Goal: Find contact information: Obtain details needed to contact an individual or organization

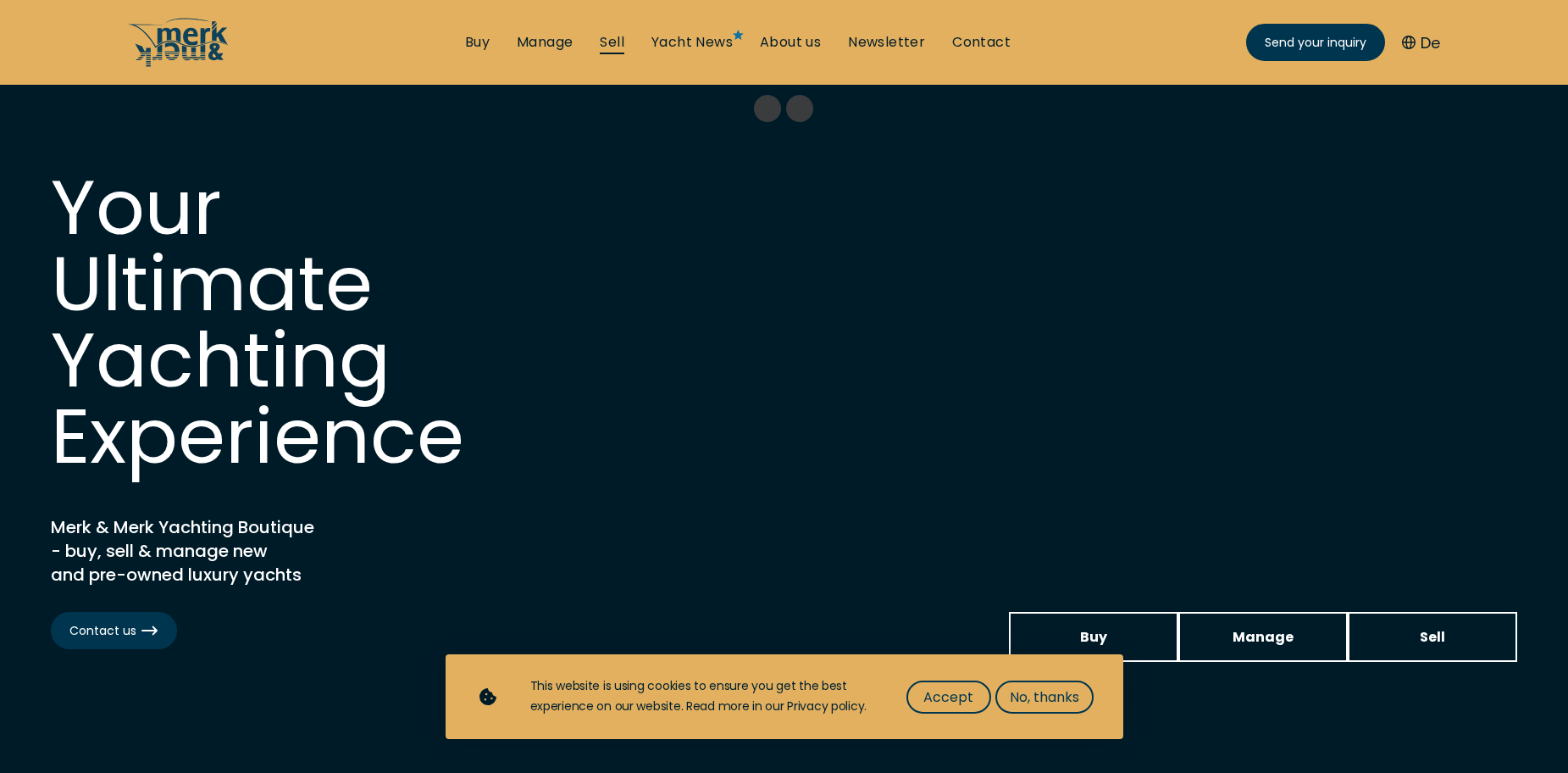
click at [614, 41] on link "Sell" at bounding box center [611, 42] width 25 height 18
select select "sell"
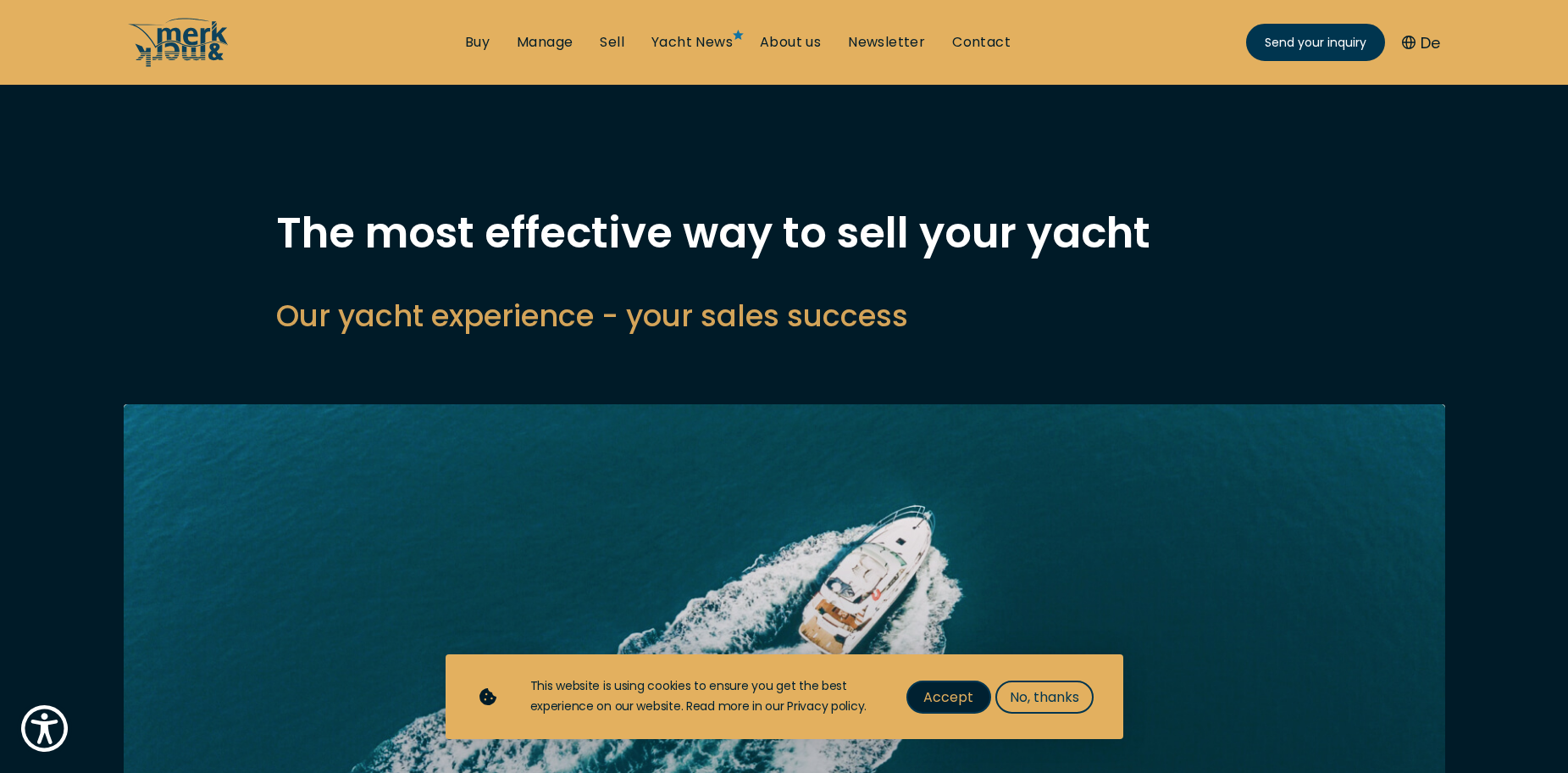
click at [950, 704] on span "Accept" at bounding box center [948, 696] width 50 height 21
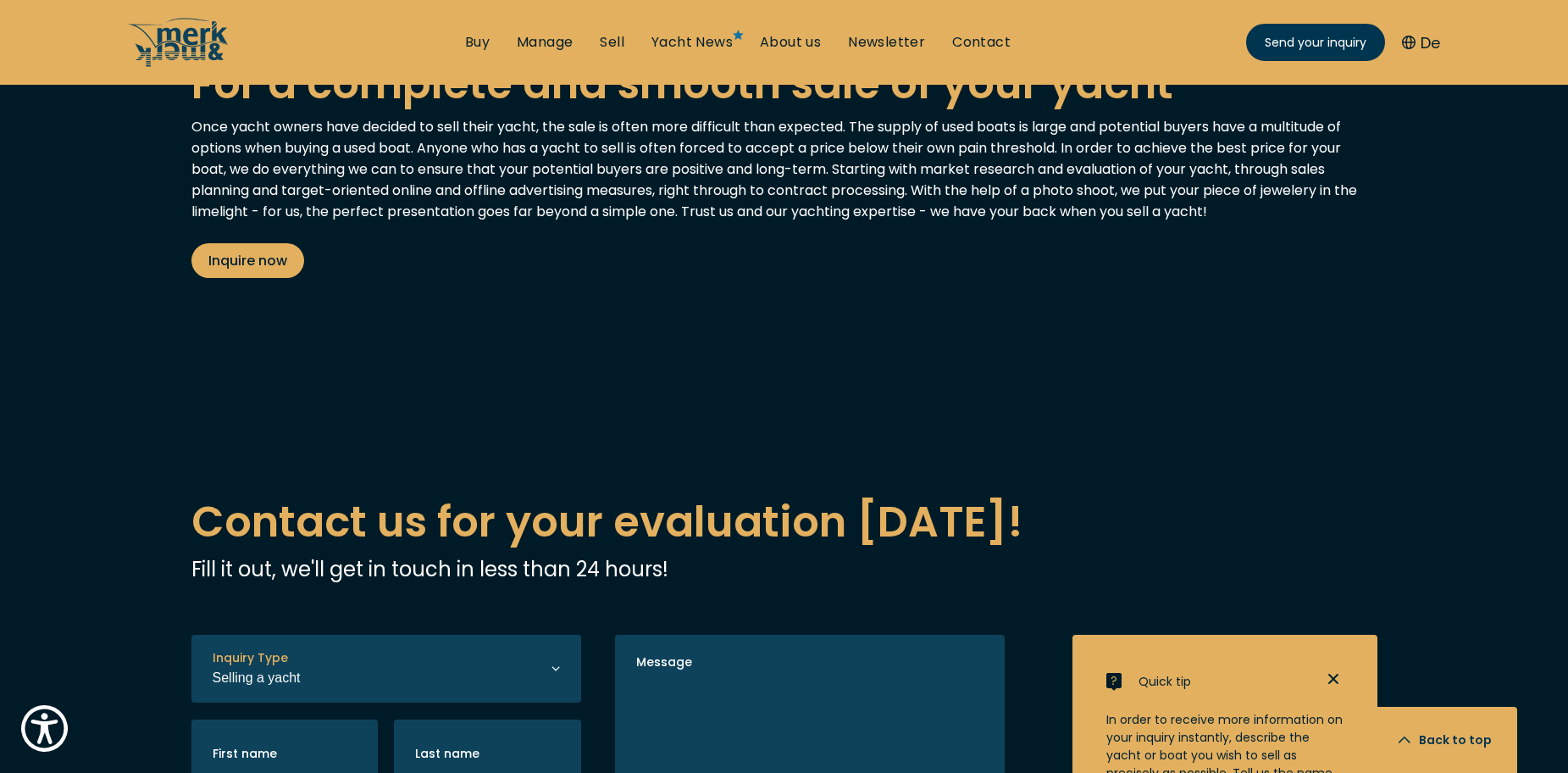
scroll to position [3219, 0]
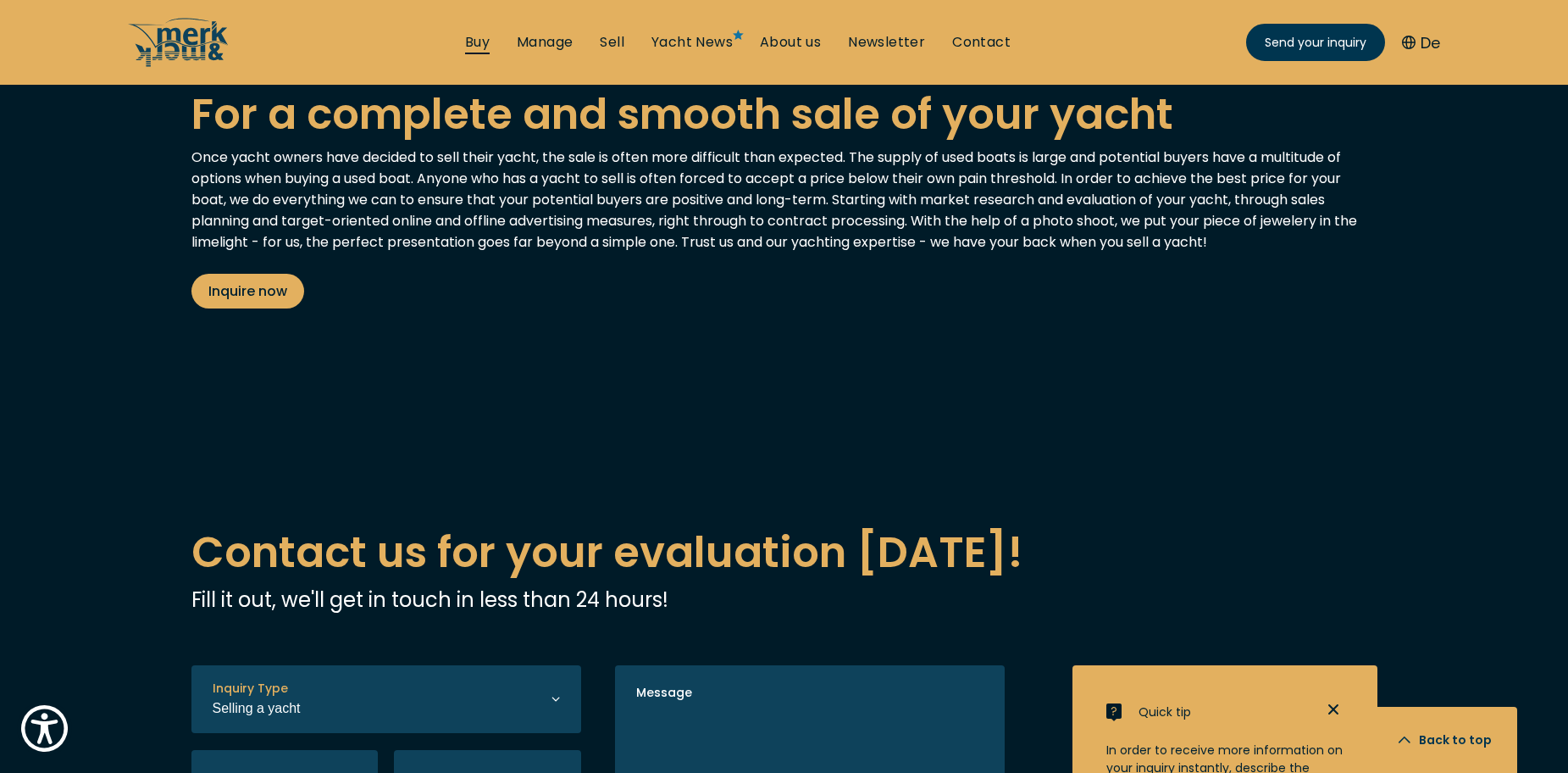
click at [472, 44] on link "Buy" at bounding box center [477, 42] width 25 height 18
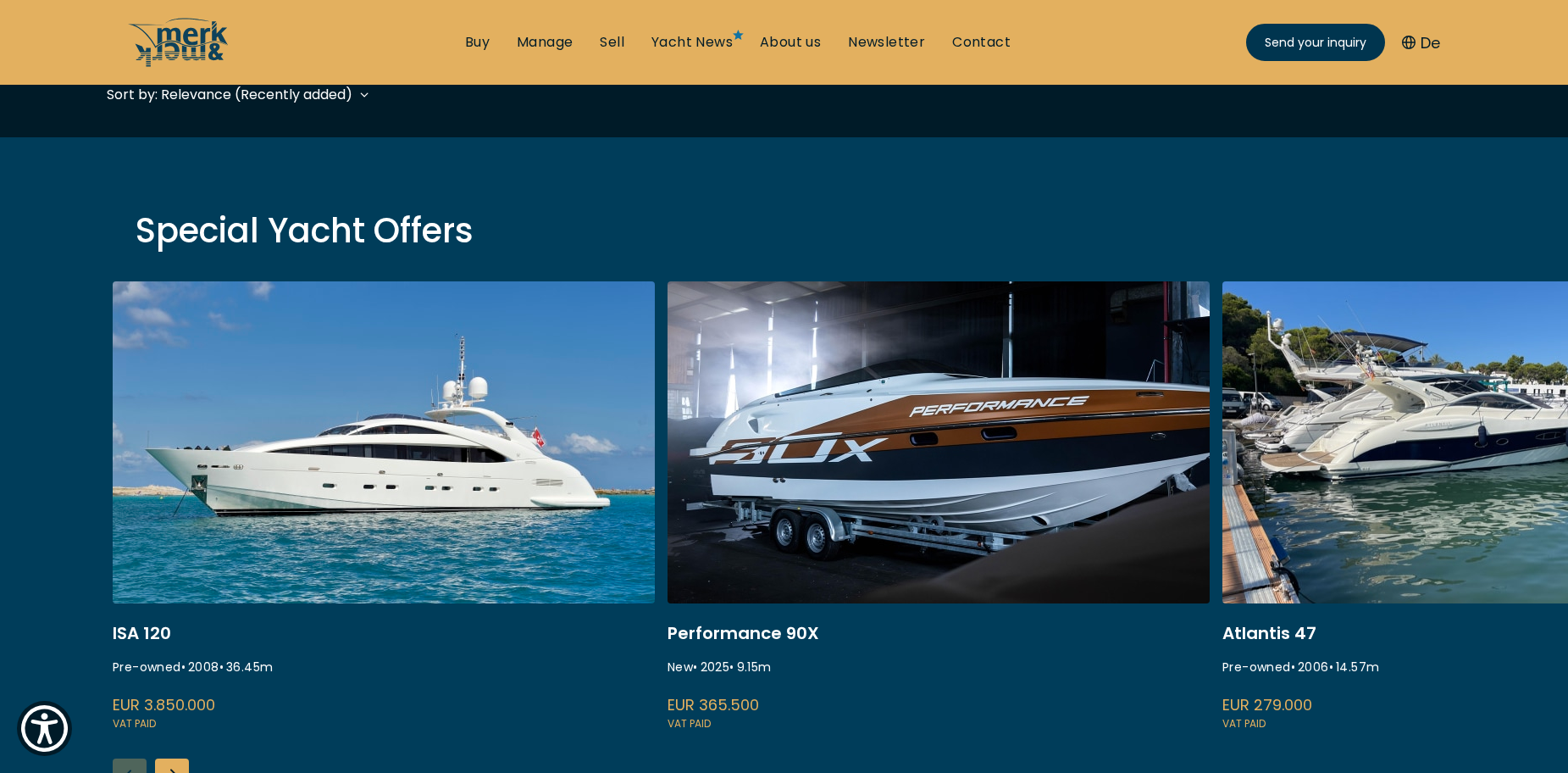
scroll to position [678, 0]
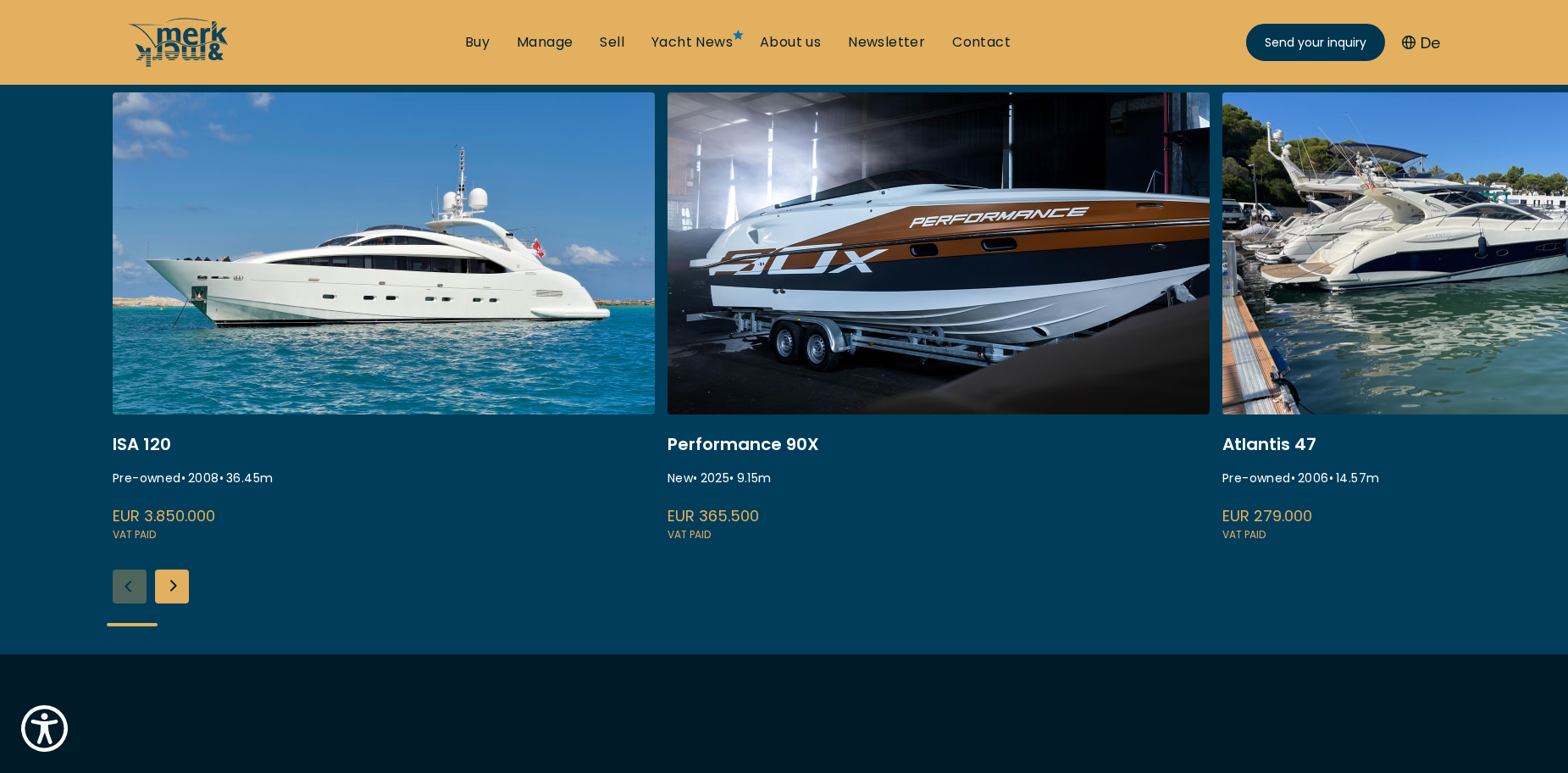
click at [169, 582] on div "Next slide" at bounding box center [172, 586] width 34 height 34
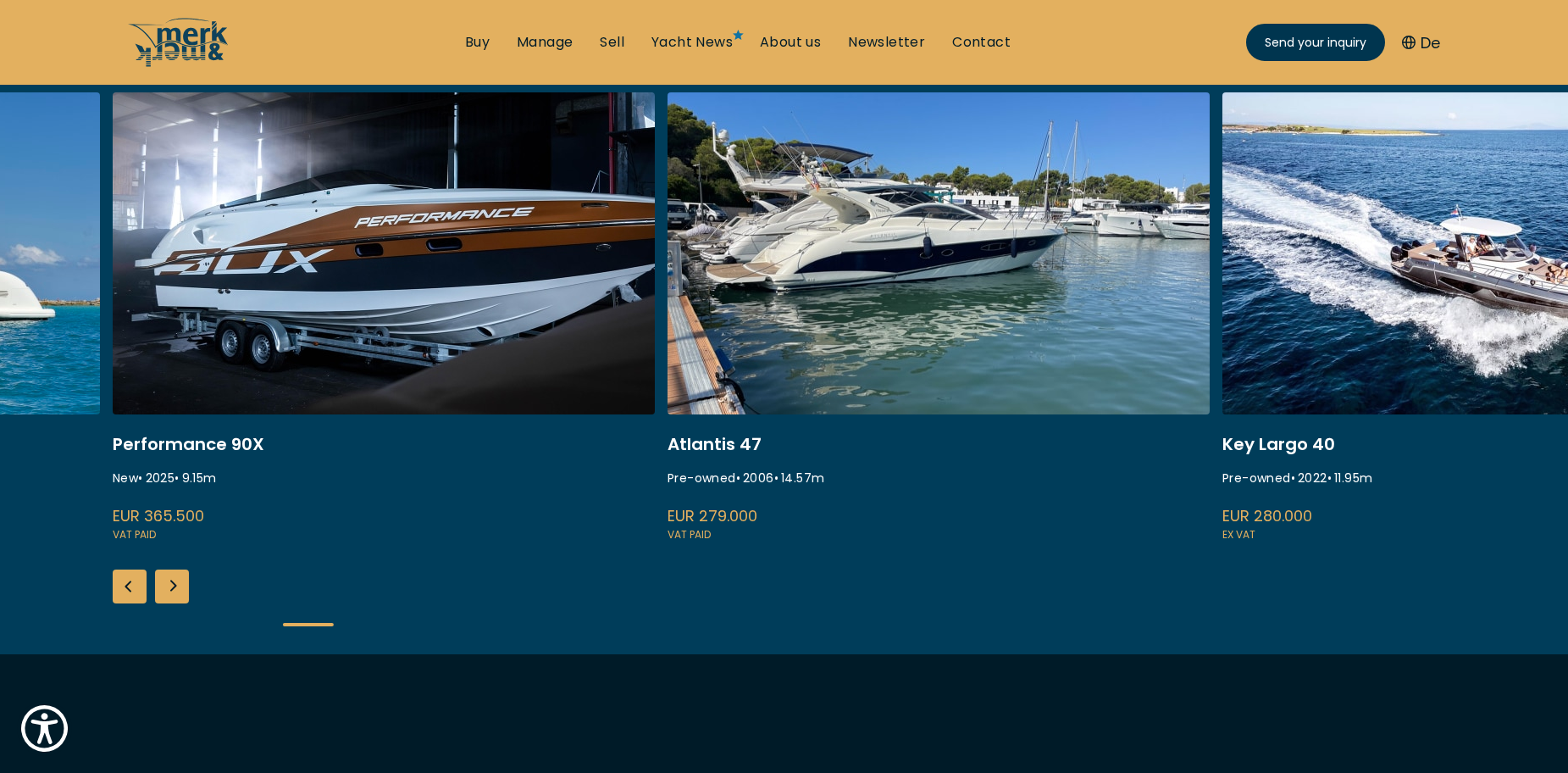
click at [169, 582] on div "Next slide" at bounding box center [172, 586] width 34 height 34
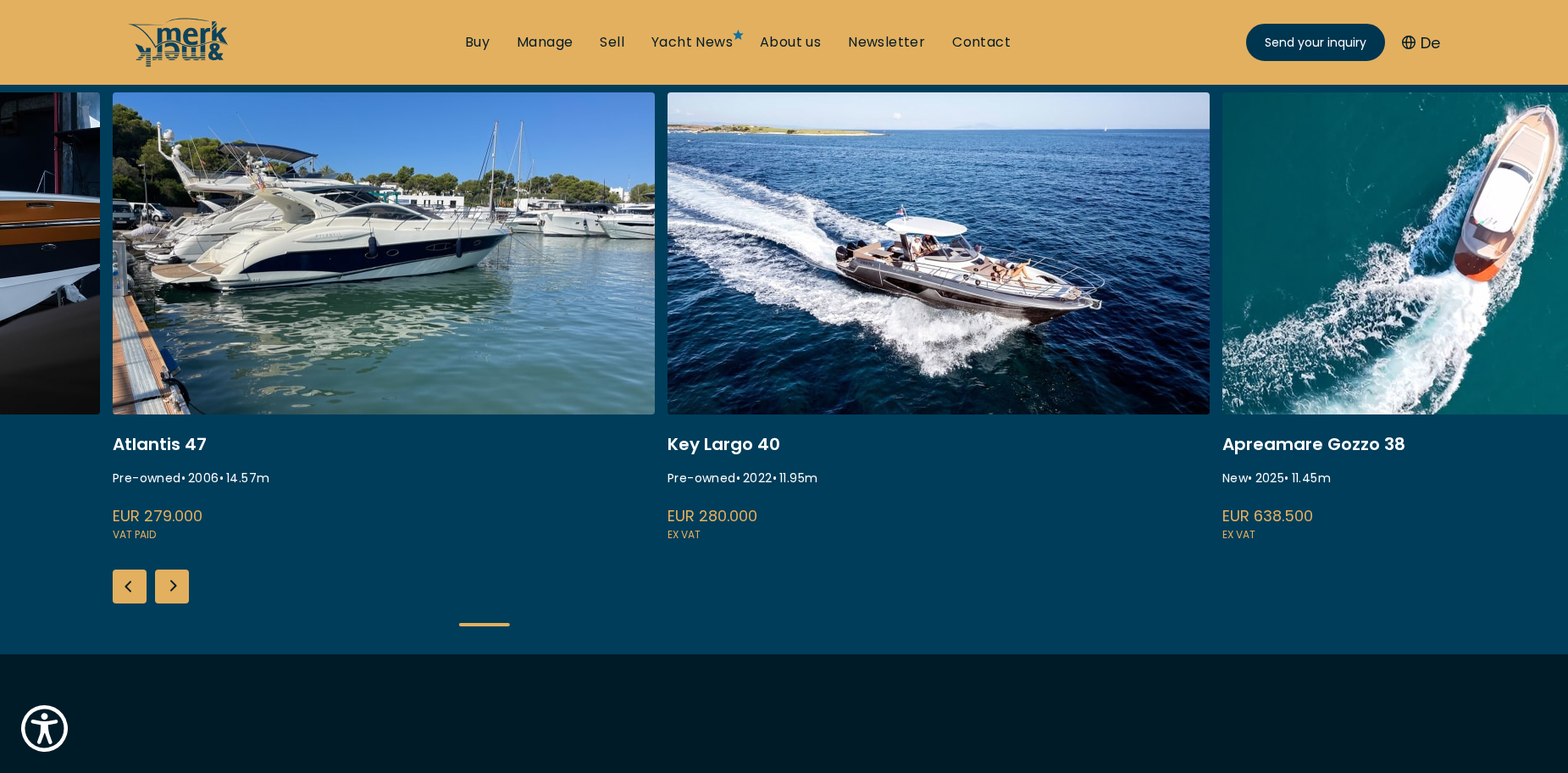
click at [171, 582] on div "Next slide" at bounding box center [172, 586] width 34 height 34
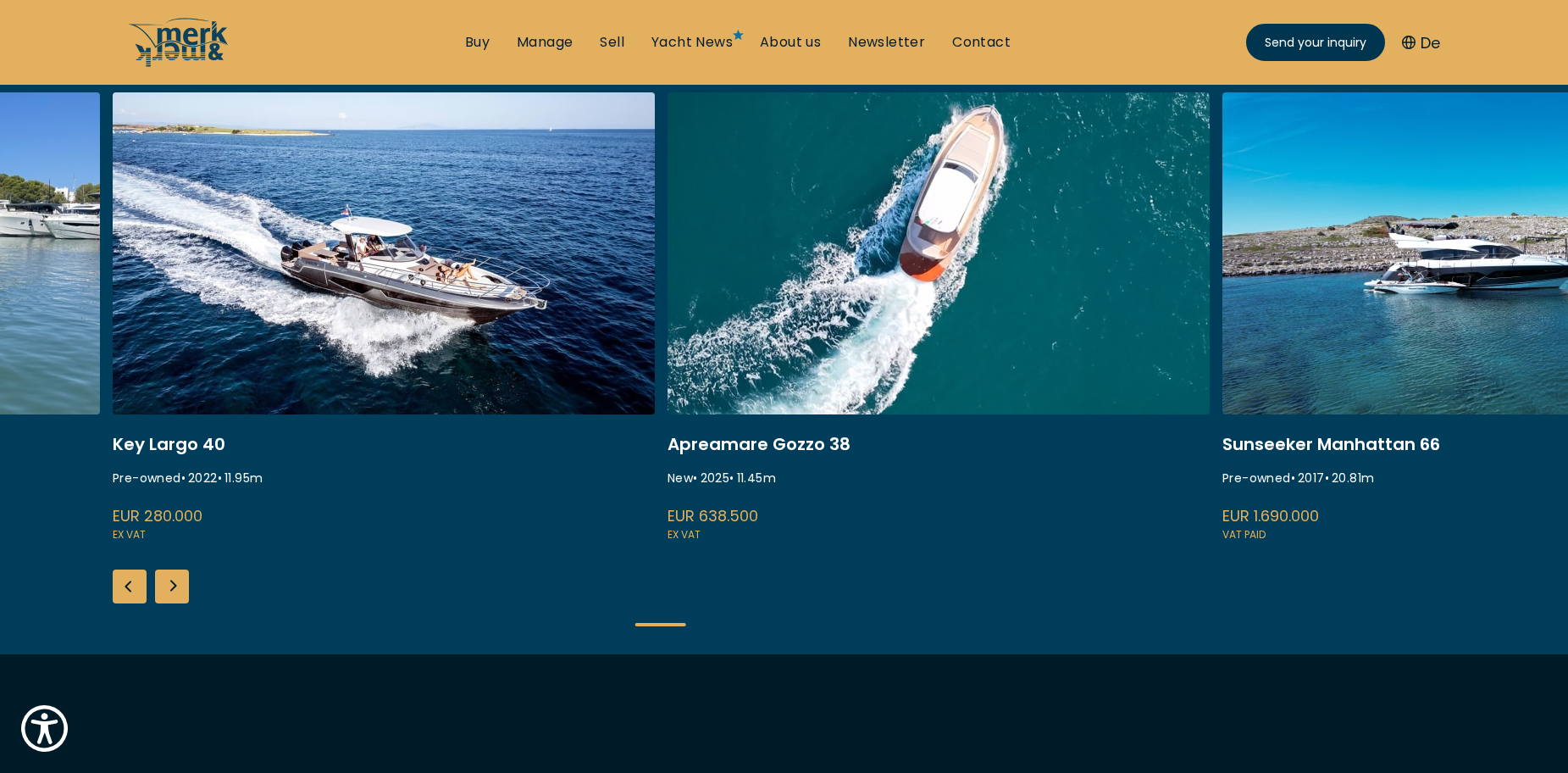
click at [171, 582] on div "Next slide" at bounding box center [172, 586] width 34 height 34
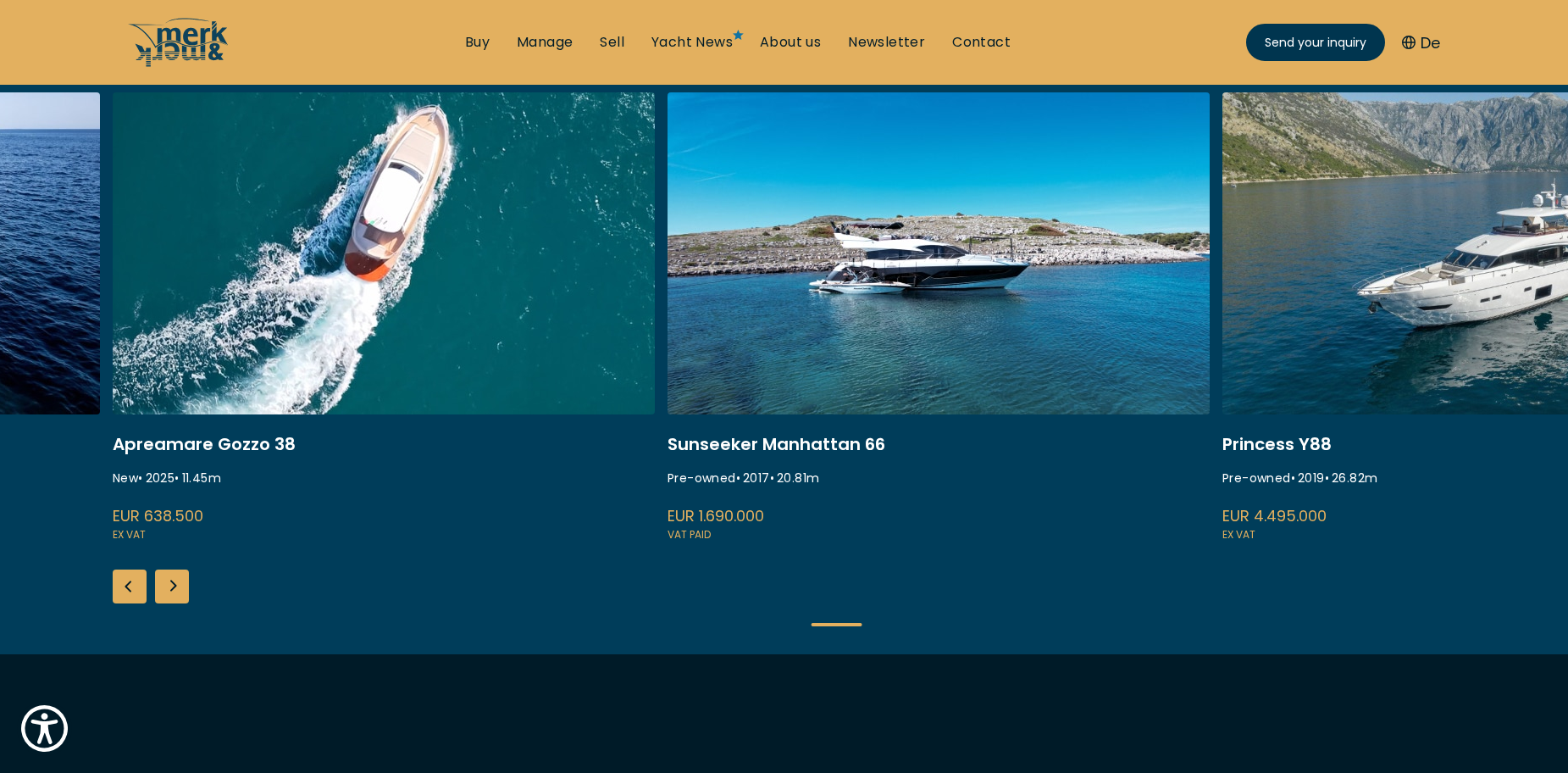
click at [171, 582] on div "Next slide" at bounding box center [172, 586] width 34 height 34
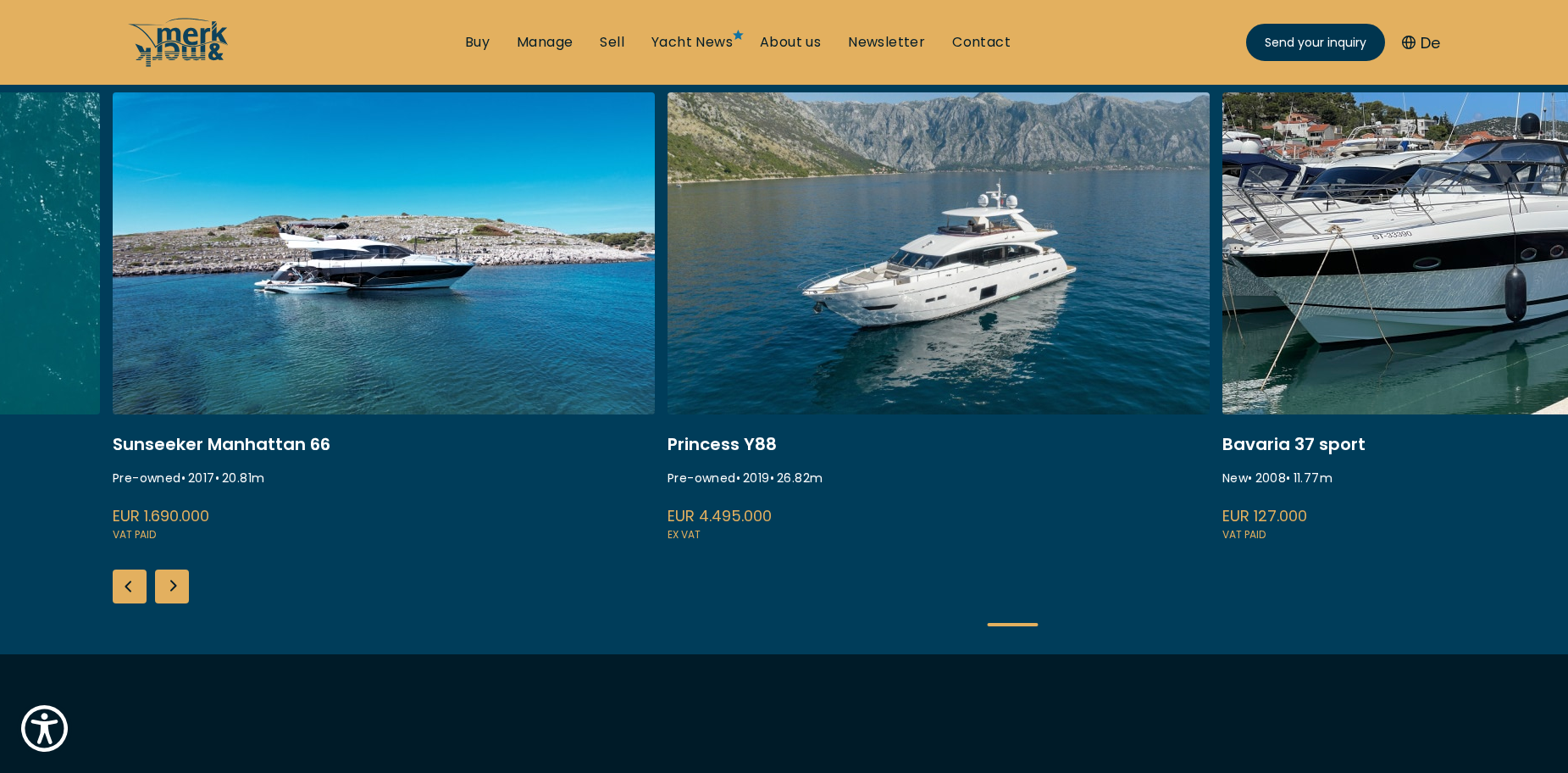
click at [171, 582] on div "Next slide" at bounding box center [172, 586] width 34 height 34
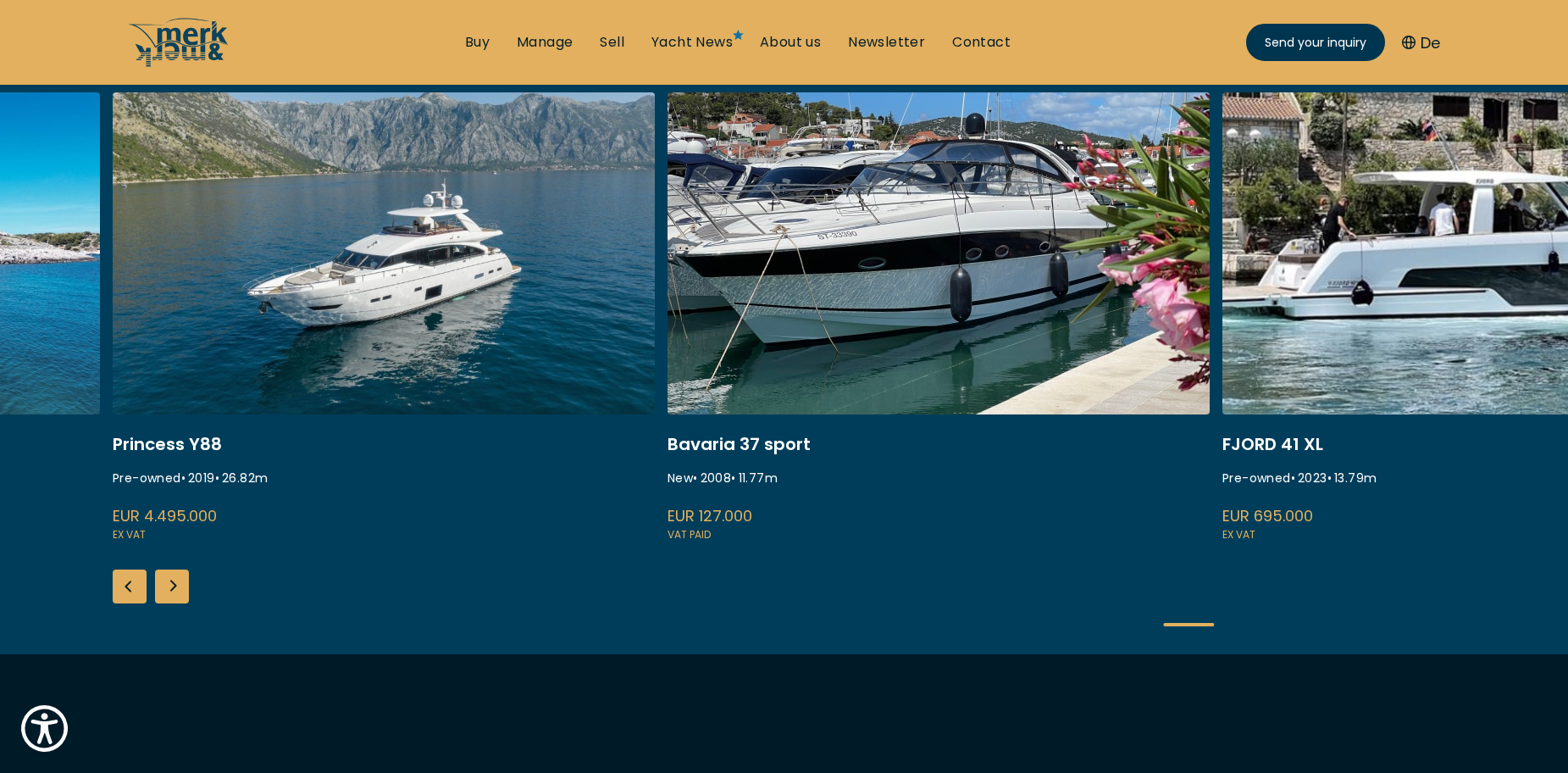
click at [171, 582] on div "Next slide" at bounding box center [172, 586] width 34 height 34
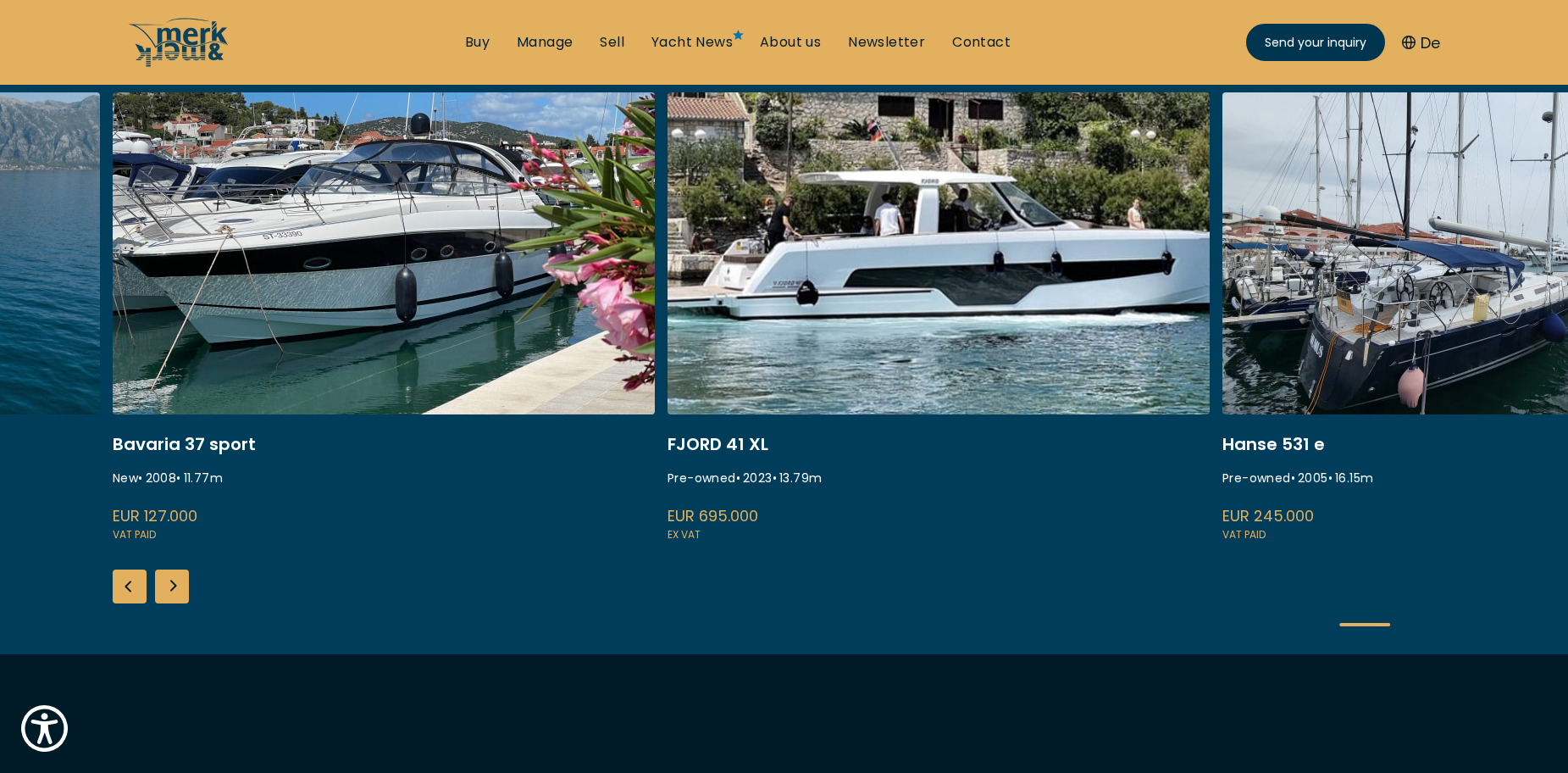
click at [171, 582] on div "Next slide" at bounding box center [172, 586] width 34 height 34
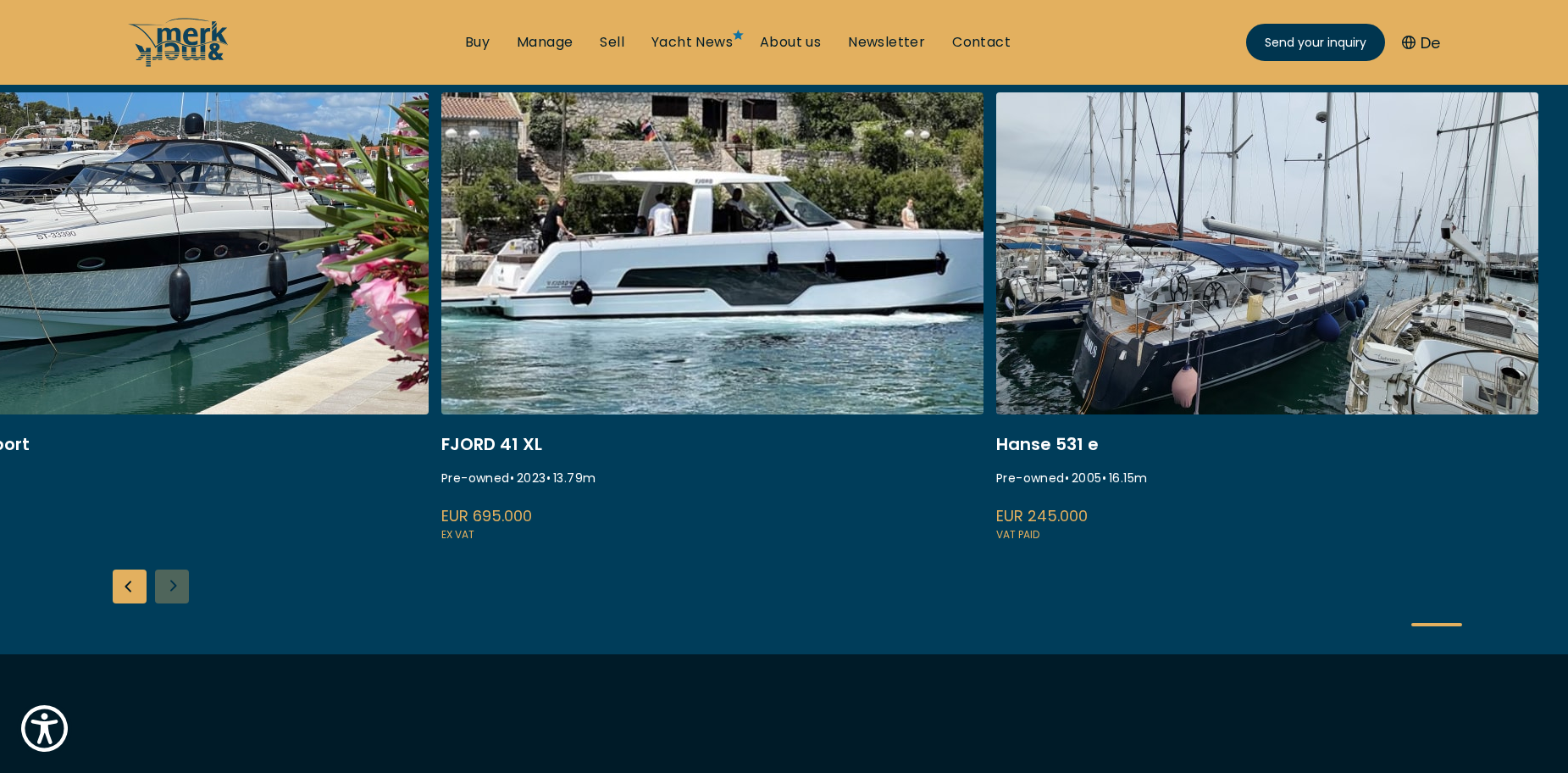
click at [171, 582] on div "ISA 120 Pre-owned • 2008 • 36.45 m EUR 3.850.000 VAT paid Performance 90X New •…" at bounding box center [784, 373] width 1568 height 562
click at [141, 592] on div "Previous slide" at bounding box center [129, 586] width 34 height 34
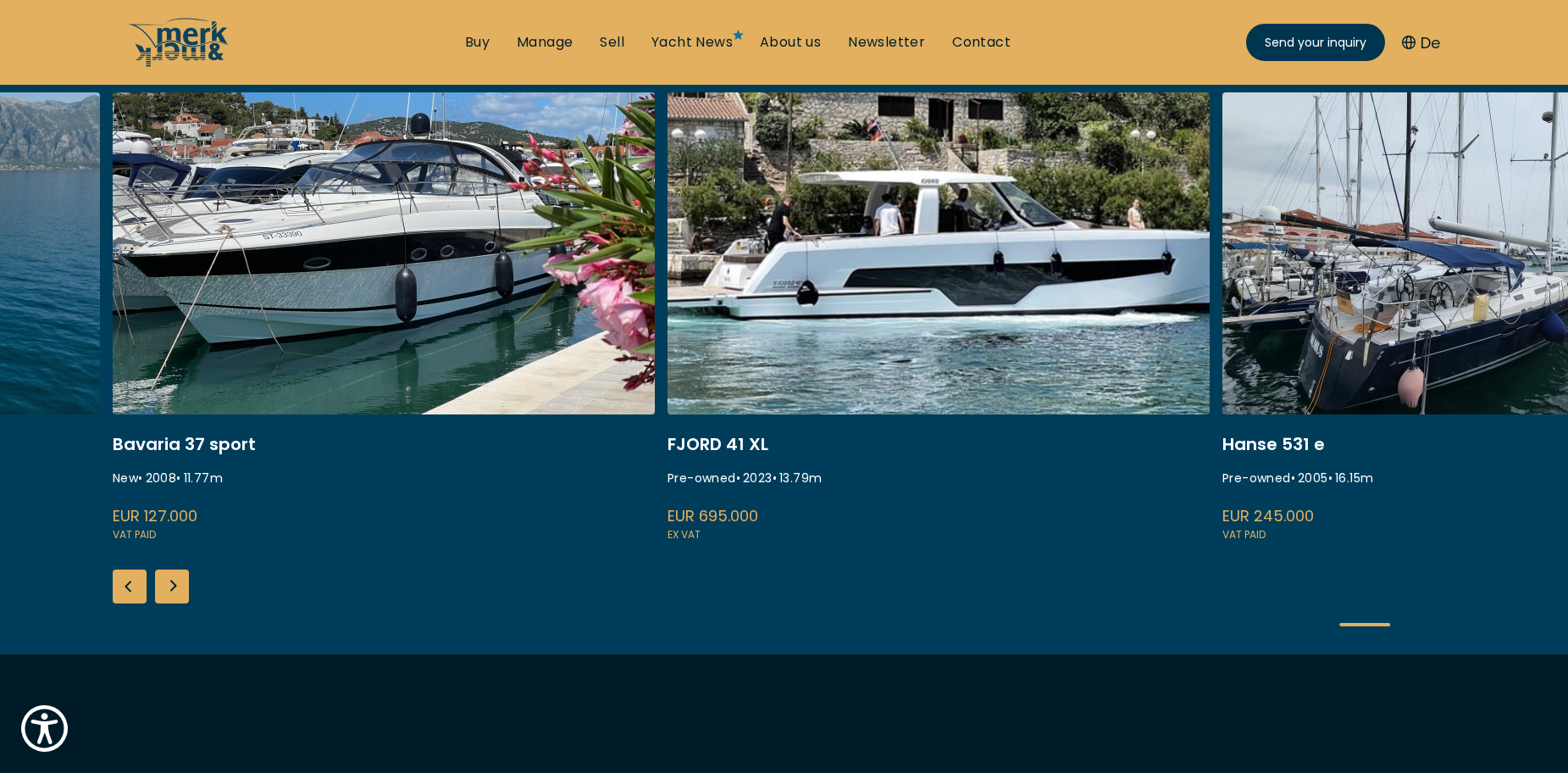
click at [174, 578] on div "Next slide" at bounding box center [172, 586] width 34 height 34
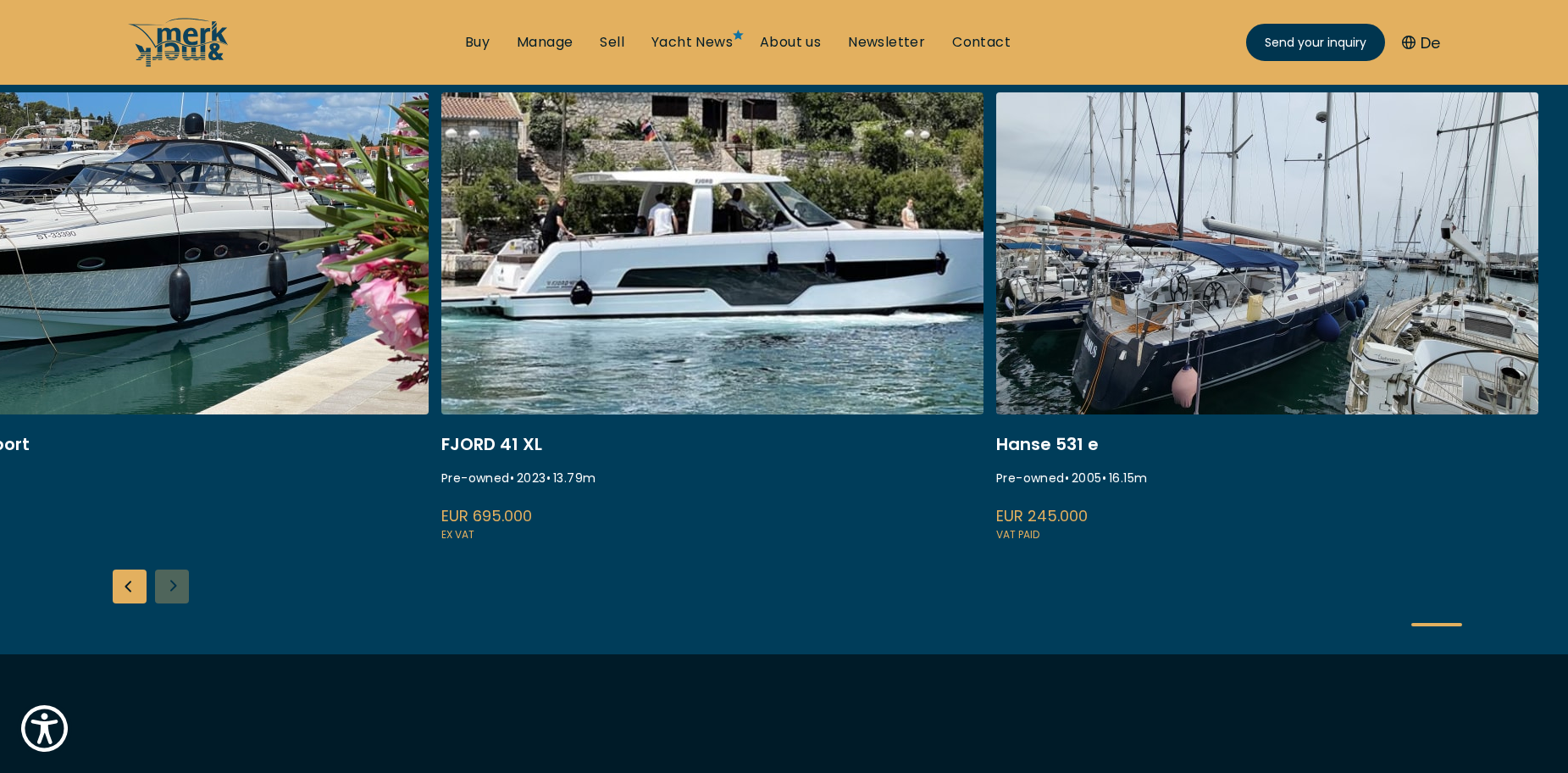
click at [174, 578] on div "ISA 120 Pre-owned • 2008 • 36.45 m EUR 3.850.000 VAT paid Performance 90X New •…" at bounding box center [784, 373] width 1568 height 562
click at [969, 41] on link "Contact" at bounding box center [981, 42] width 58 height 18
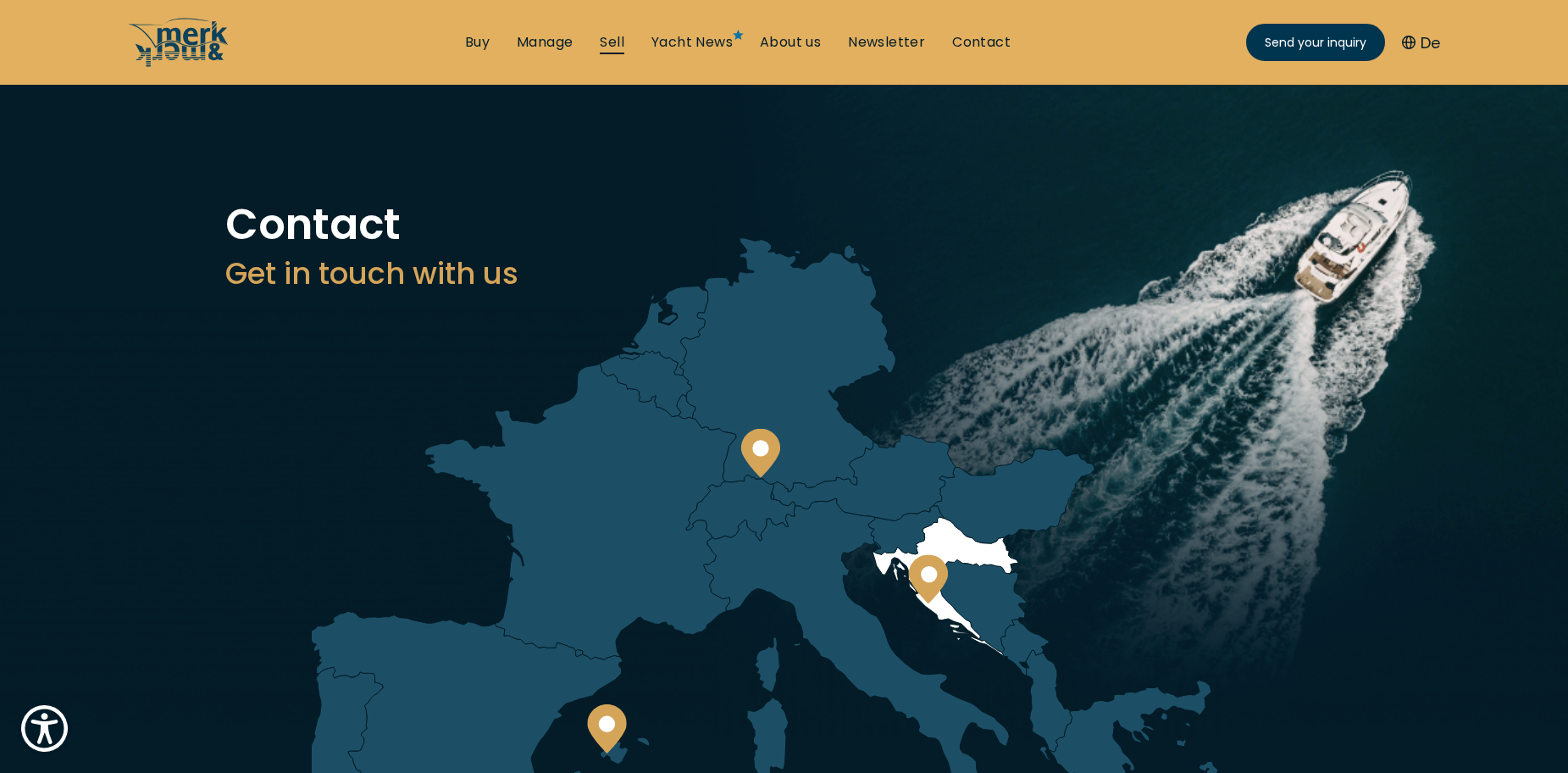
click at [605, 45] on link "Sell" at bounding box center [611, 42] width 25 height 18
select select "sell"
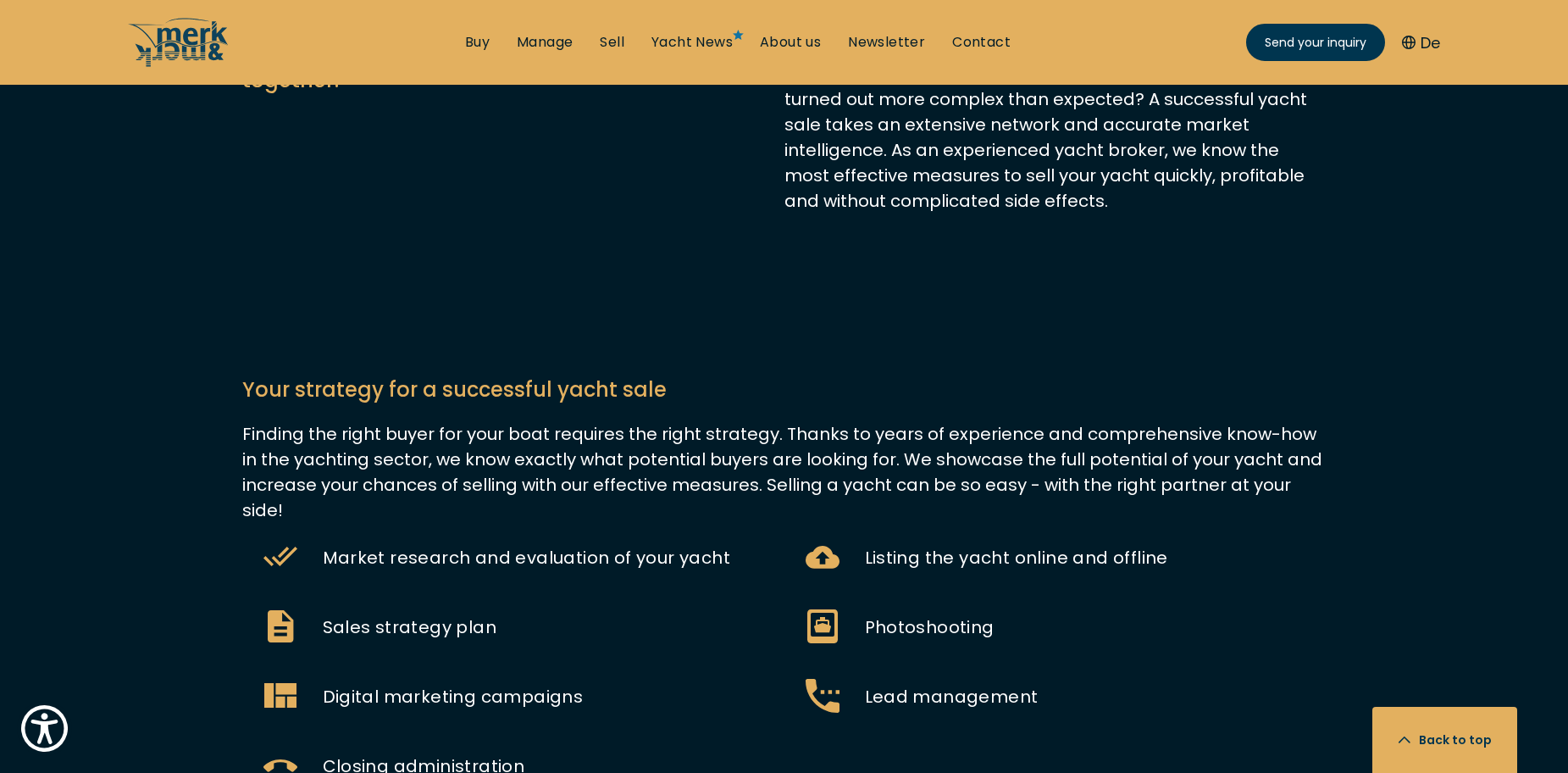
scroll to position [1186, 0]
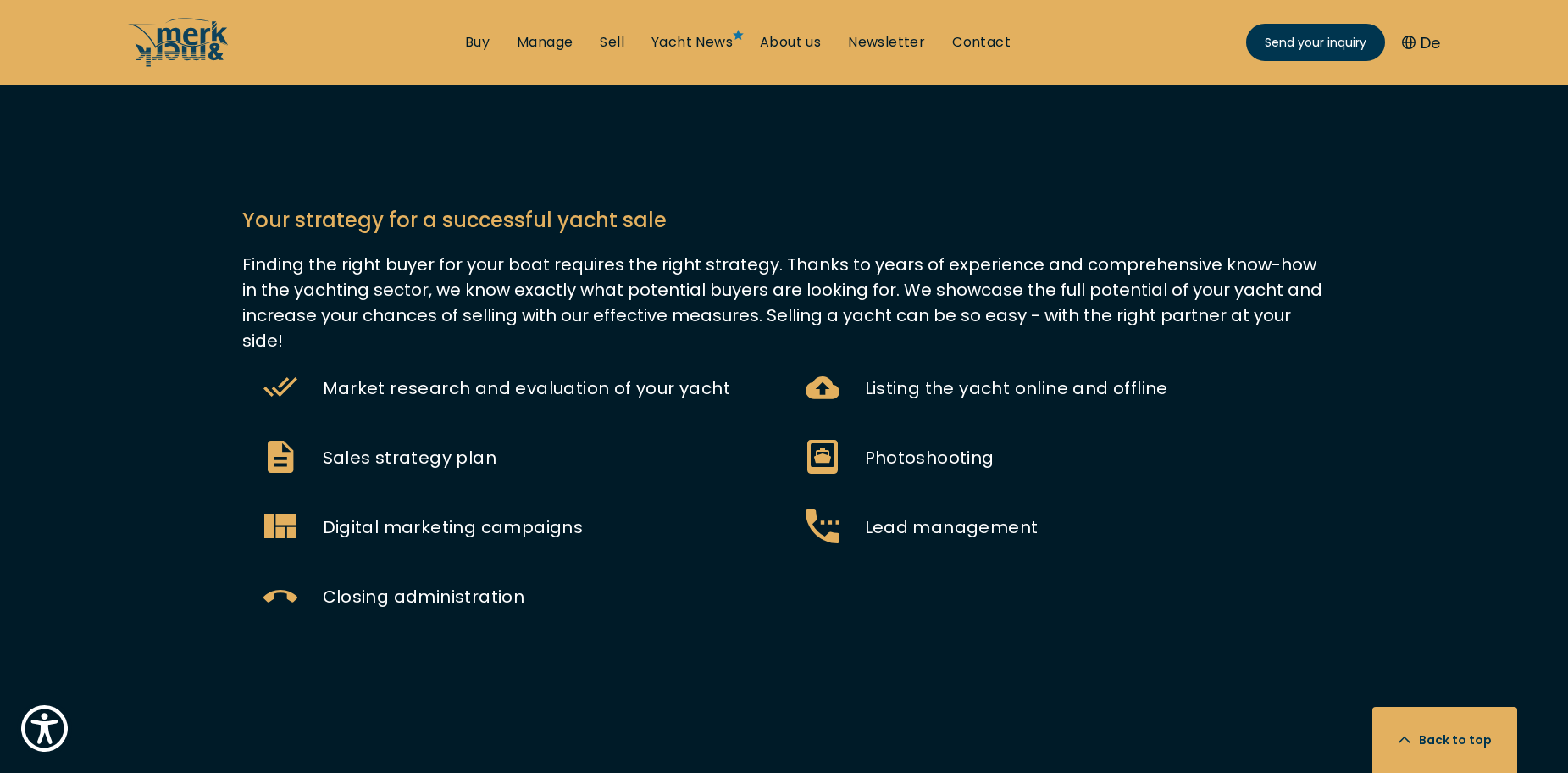
click at [509, 376] on span "Market research and evaluation of your yacht" at bounding box center [526, 388] width 408 height 24
drag, startPoint x: 678, startPoint y: 379, endPoint x: 832, endPoint y: 384, distance: 154.1
click at [844, 389] on ul "Market research and evaluation of your yacht Listing the yacht online and offli…" at bounding box center [784, 492] width 1085 height 278
drag, startPoint x: 756, startPoint y: 372, endPoint x: 736, endPoint y: 370, distance: 20.1
click at [756, 372] on div "Market research and evaluation of your yacht" at bounding box center [513, 387] width 542 height 61
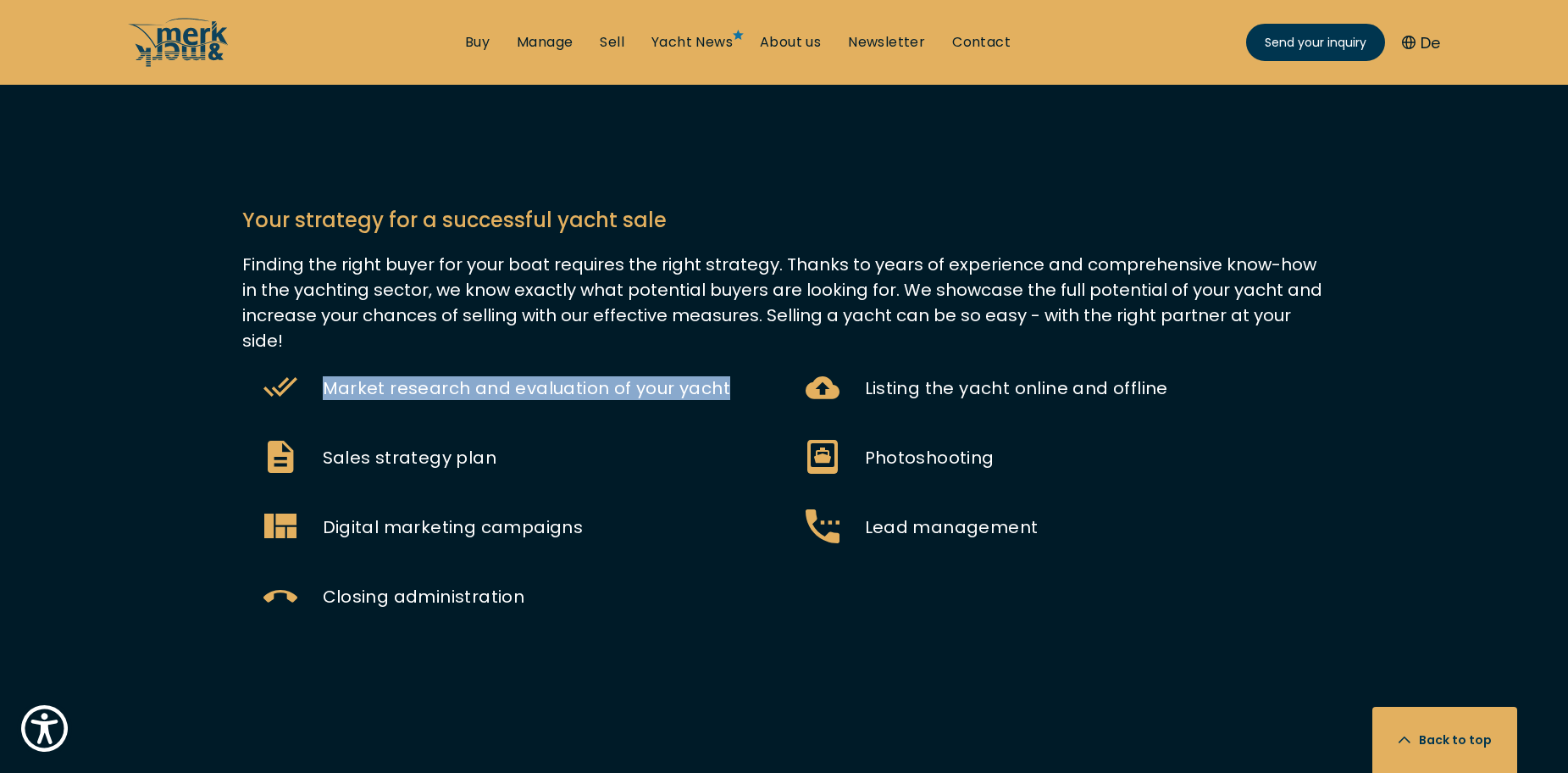
drag, startPoint x: 726, startPoint y: 368, endPoint x: 311, endPoint y: 362, distance: 415.0
click at [311, 362] on div "Market research and evaluation of your yacht" at bounding box center [513, 387] width 542 height 61
click at [341, 376] on span "Market research and evaluation of your yacht" at bounding box center [526, 388] width 408 height 24
click at [326, 376] on span "Market research and evaluation of your yacht" at bounding box center [526, 388] width 408 height 24
drag, startPoint x: 323, startPoint y: 363, endPoint x: 740, endPoint y: 361, distance: 417.0
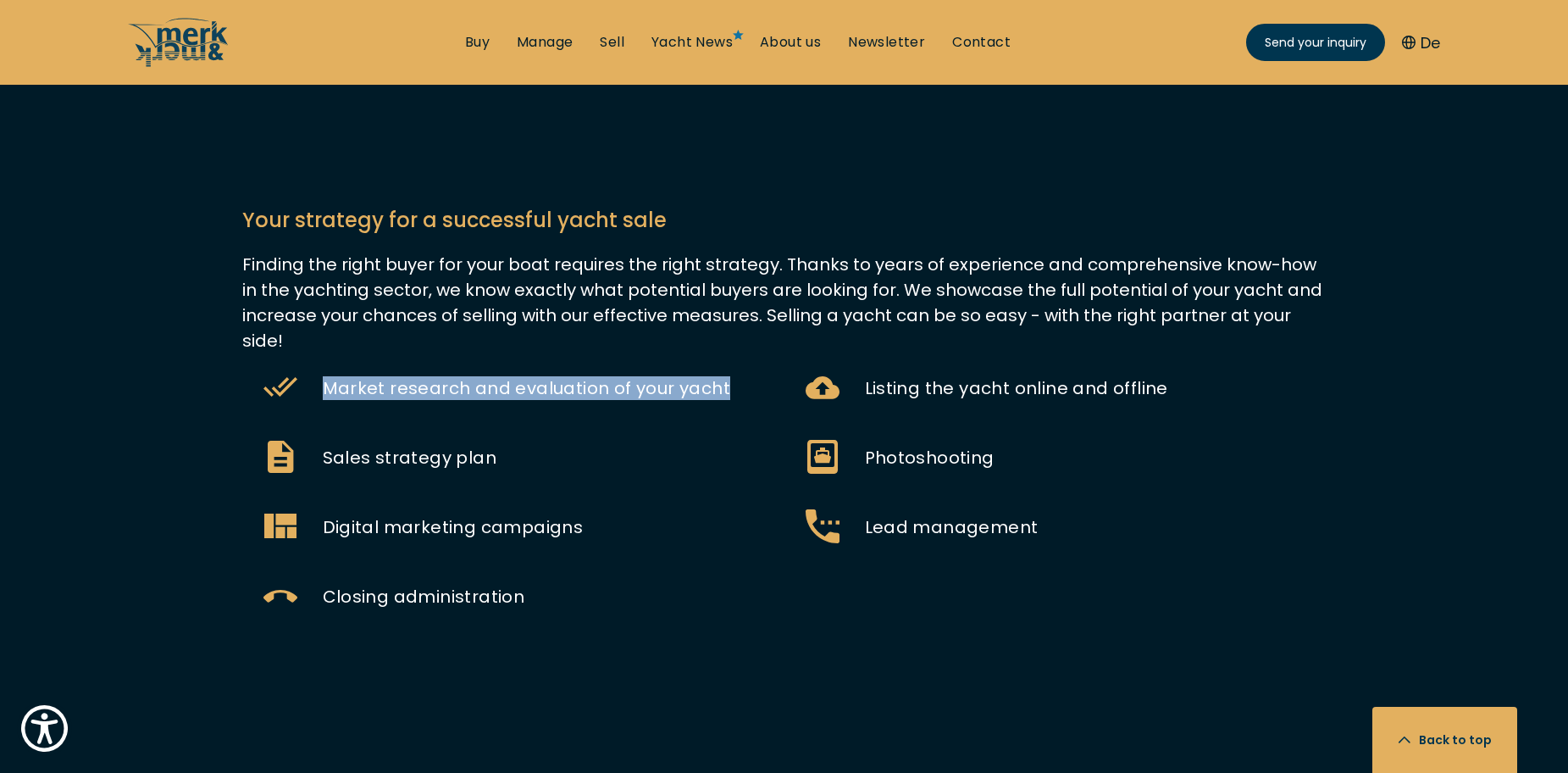
click at [740, 361] on div "Market research and evaluation of your yacht" at bounding box center [513, 387] width 542 height 61
click at [728, 359] on div "Market research and evaluation of your yacht" at bounding box center [513, 387] width 542 height 61
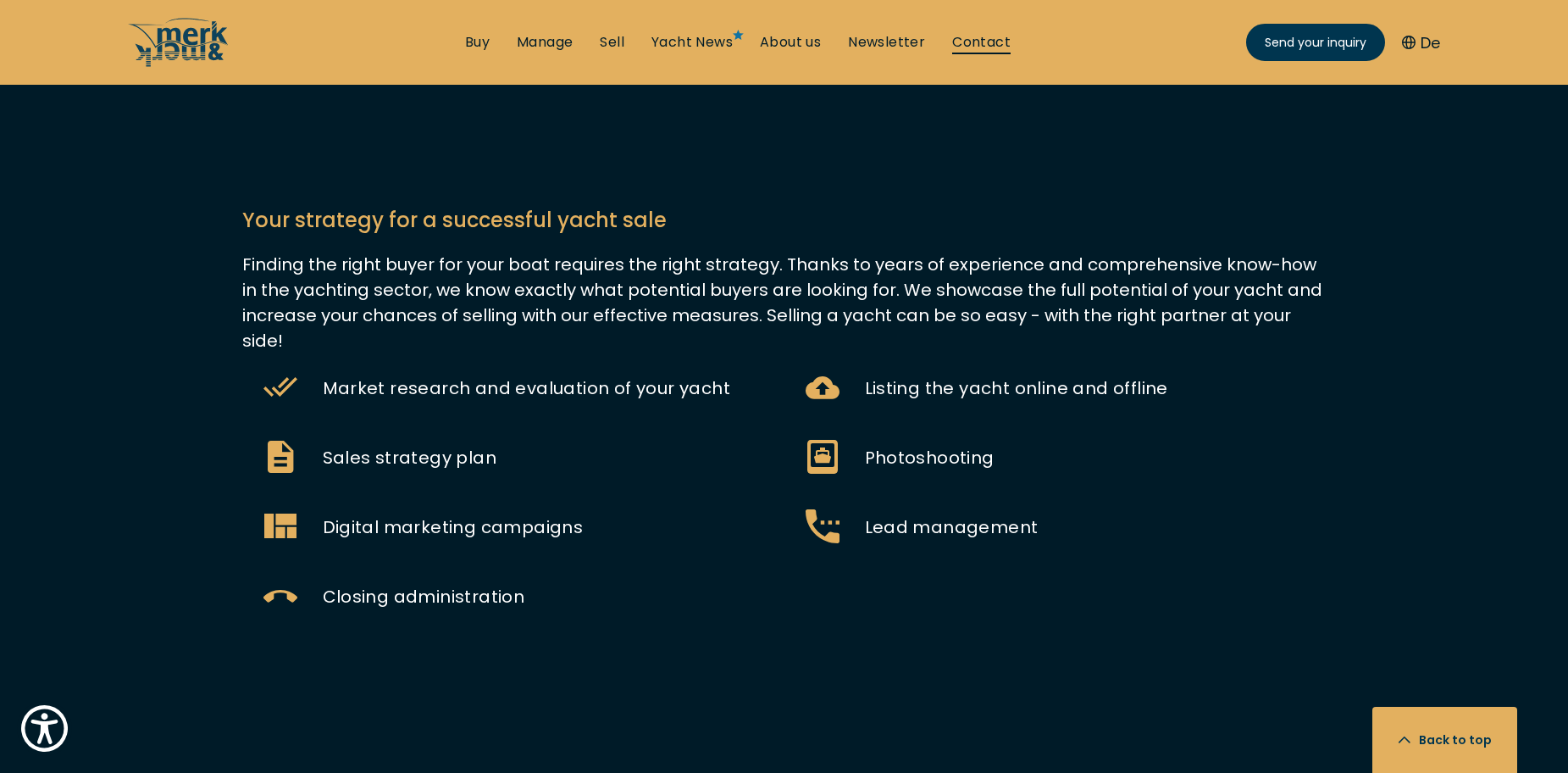
click at [985, 45] on link "Contact" at bounding box center [981, 42] width 58 height 18
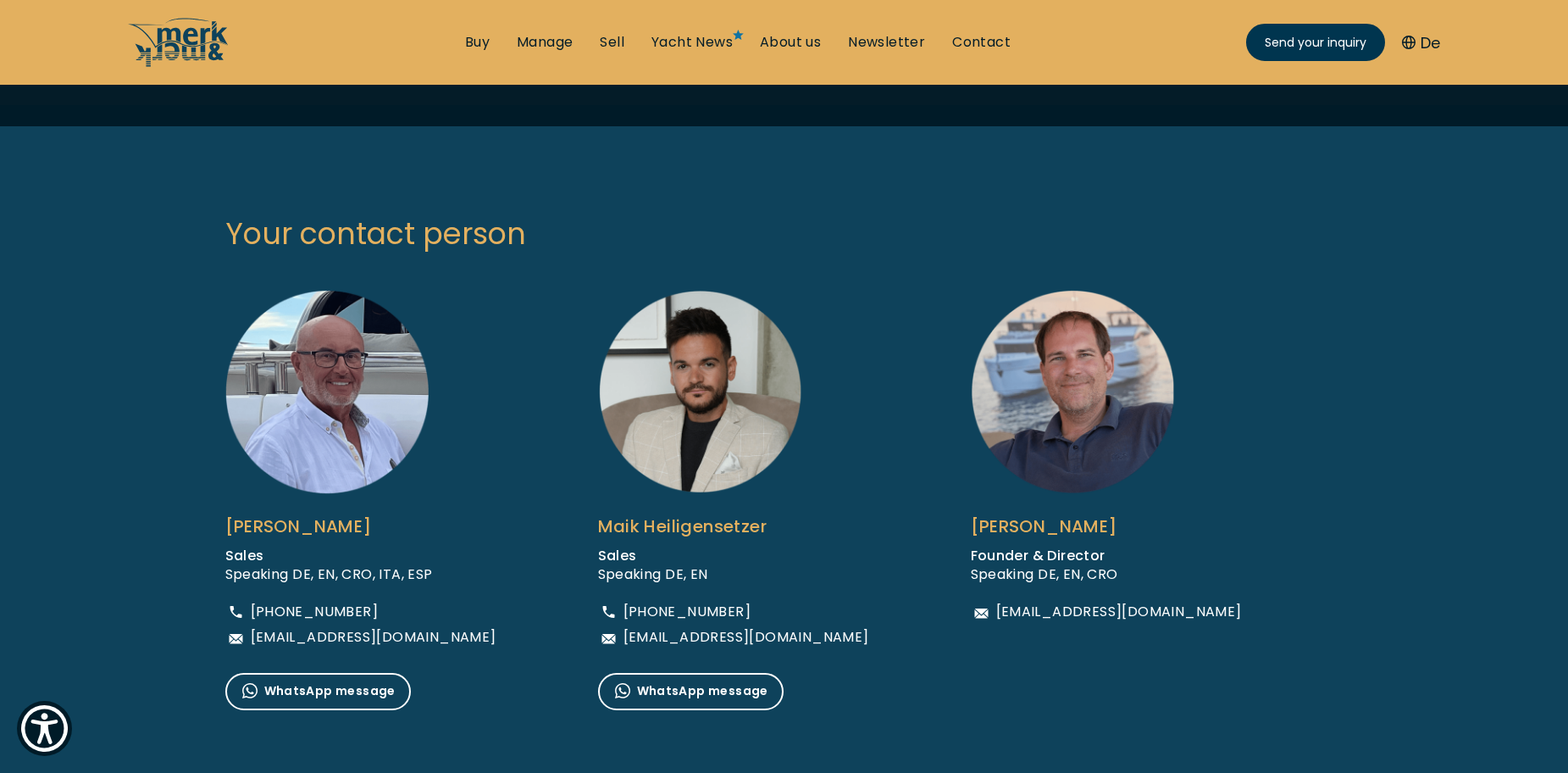
scroll to position [1186, 0]
